Goal: Information Seeking & Learning: Learn about a topic

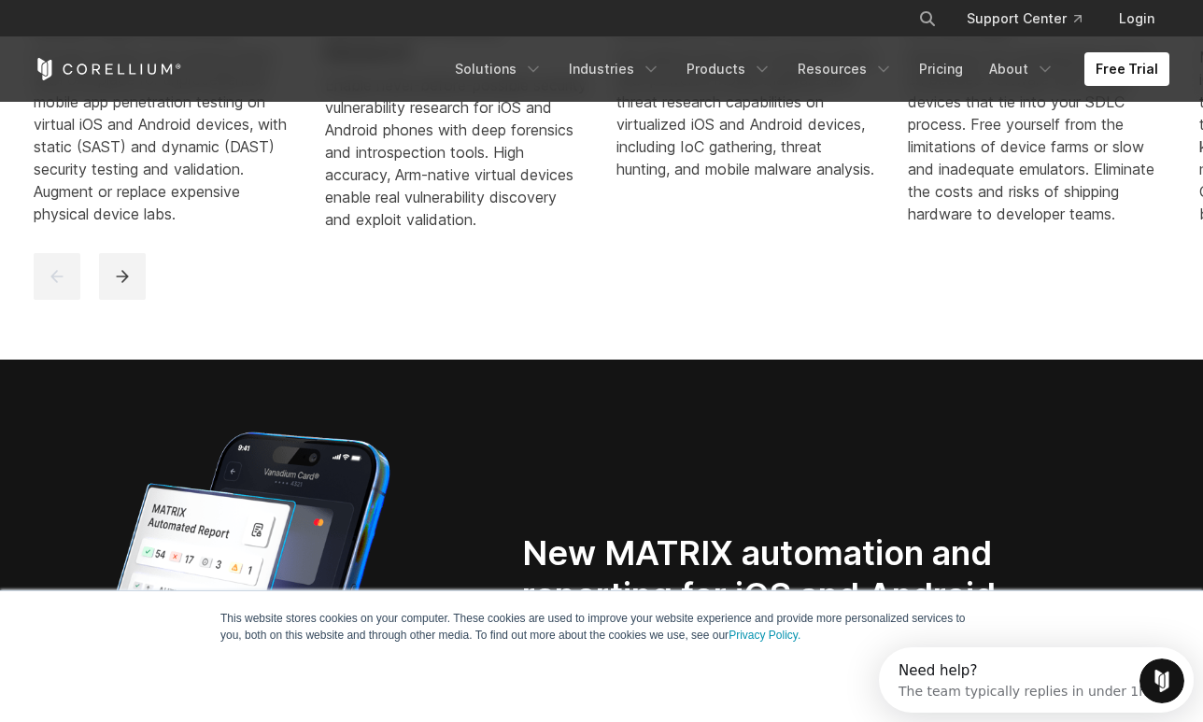
scroll to position [190, 0]
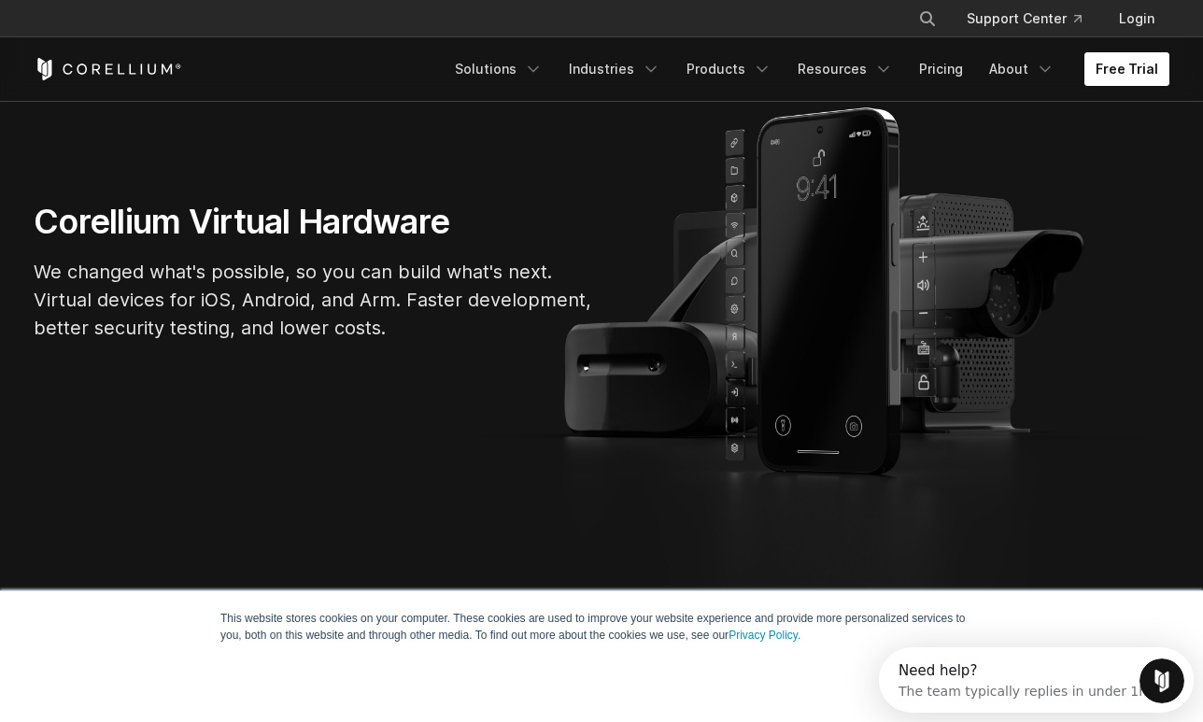
click at [1155, 72] on link "Free Trial" at bounding box center [1126, 69] width 85 height 34
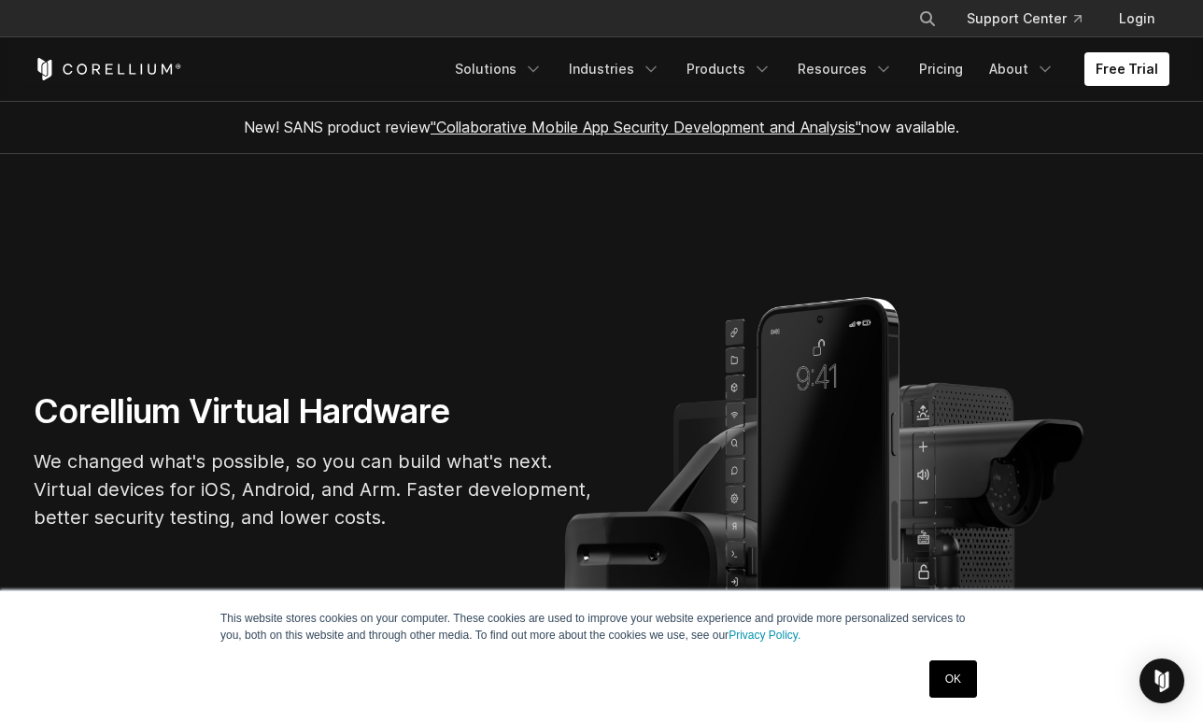
scroll to position [190, 0]
click at [625, 58] on link "Industries" at bounding box center [615, 69] width 114 height 34
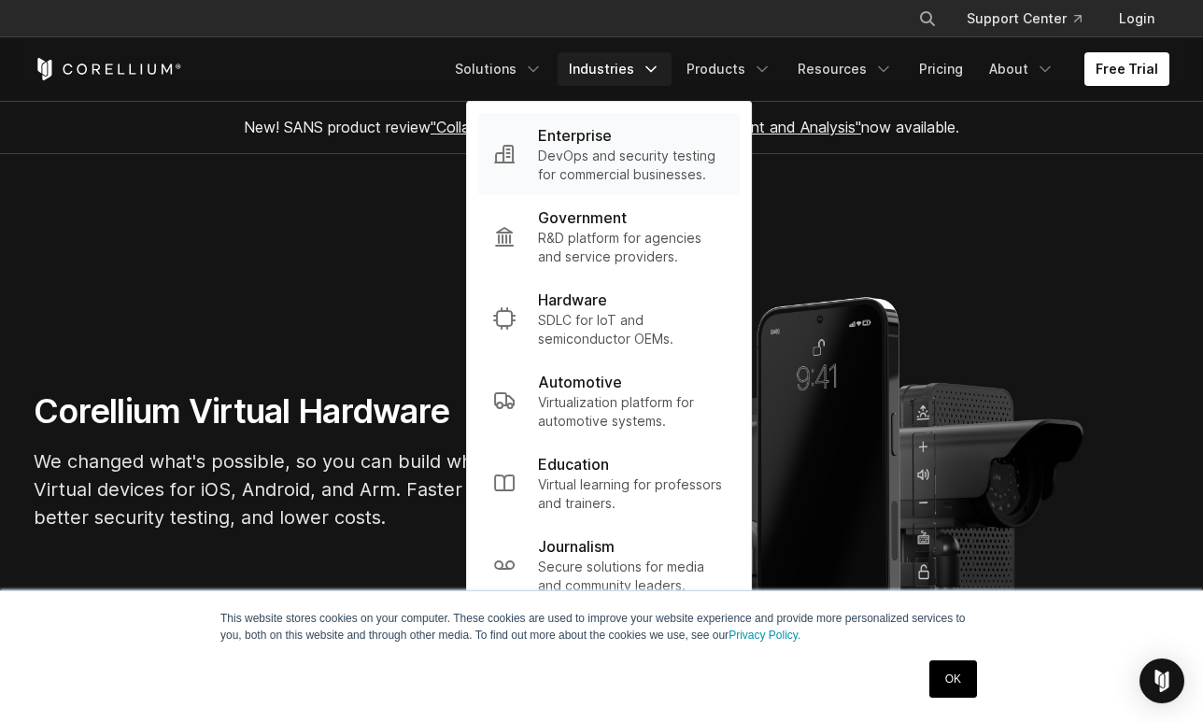
click at [659, 166] on p "DevOps and security testing for commercial businesses." at bounding box center [631, 165] width 187 height 37
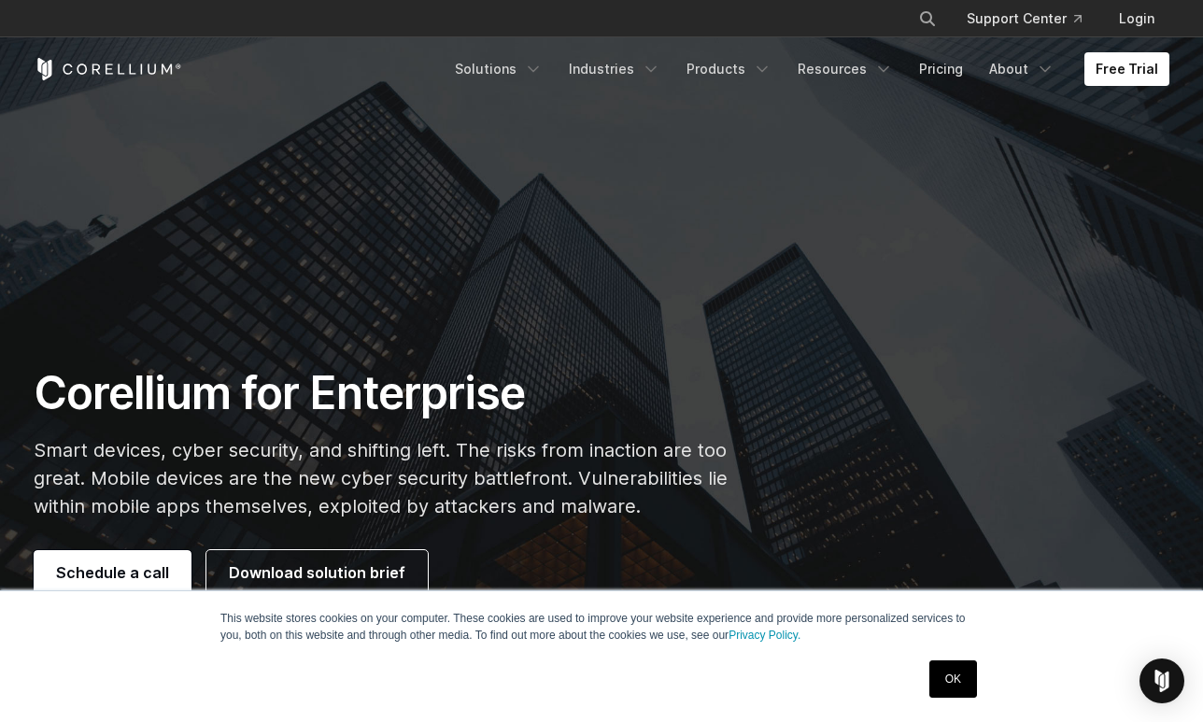
click at [962, 685] on link "OK" at bounding box center [953, 678] width 48 height 37
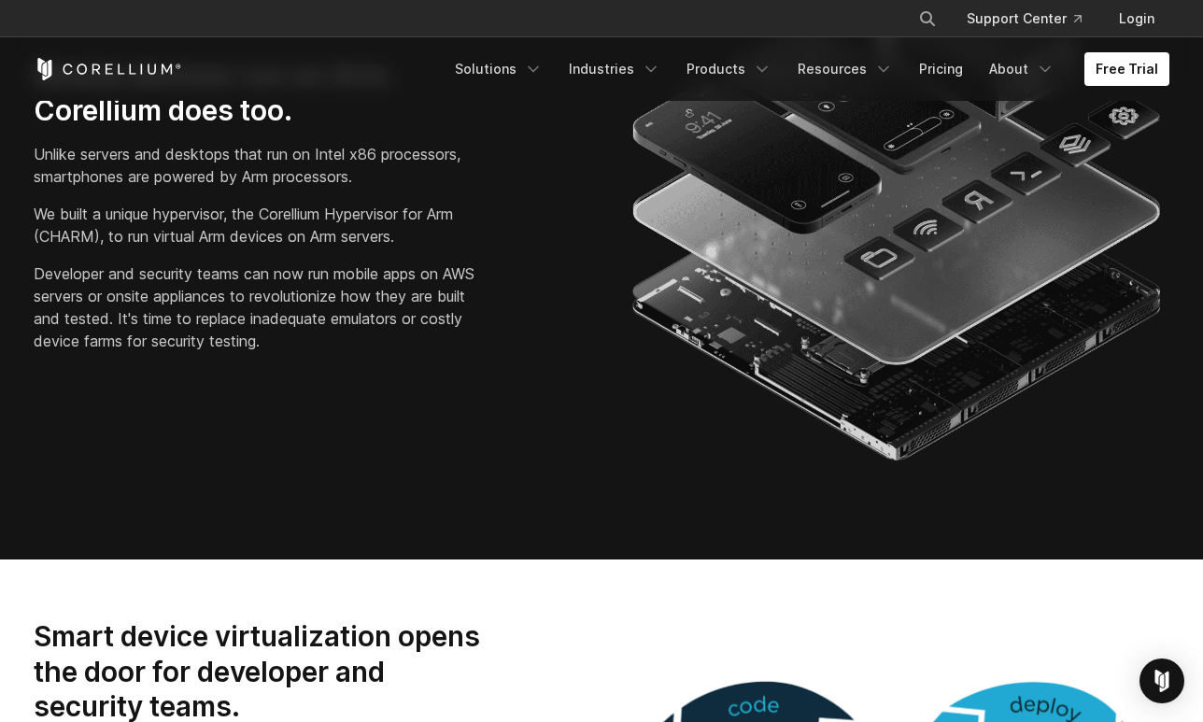
scroll to position [785, 0]
